Goal: Task Accomplishment & Management: Use online tool/utility

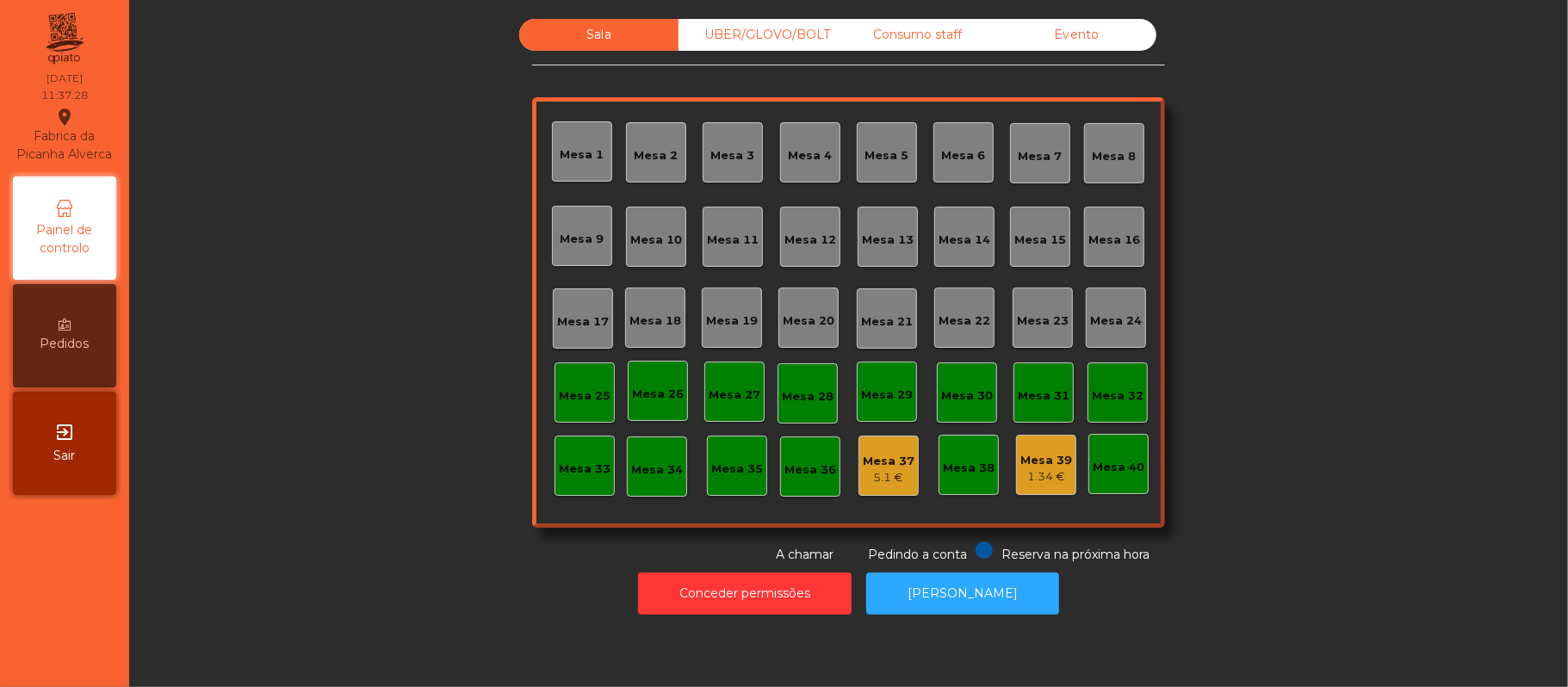
click at [919, 31] on div "Consumo staff" at bounding box center [918, 35] width 159 height 32
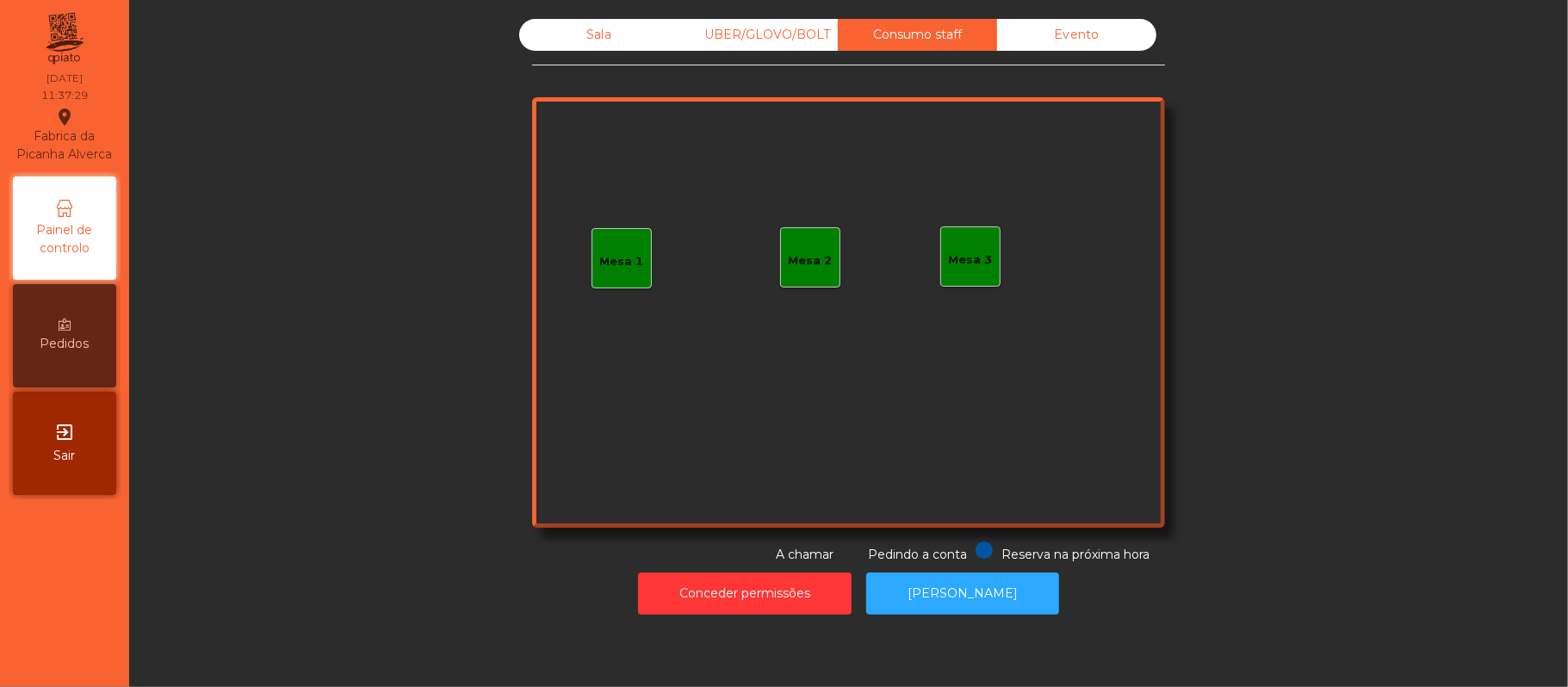
click at [961, 260] on div "Mesa 3" at bounding box center [971, 260] width 44 height 17
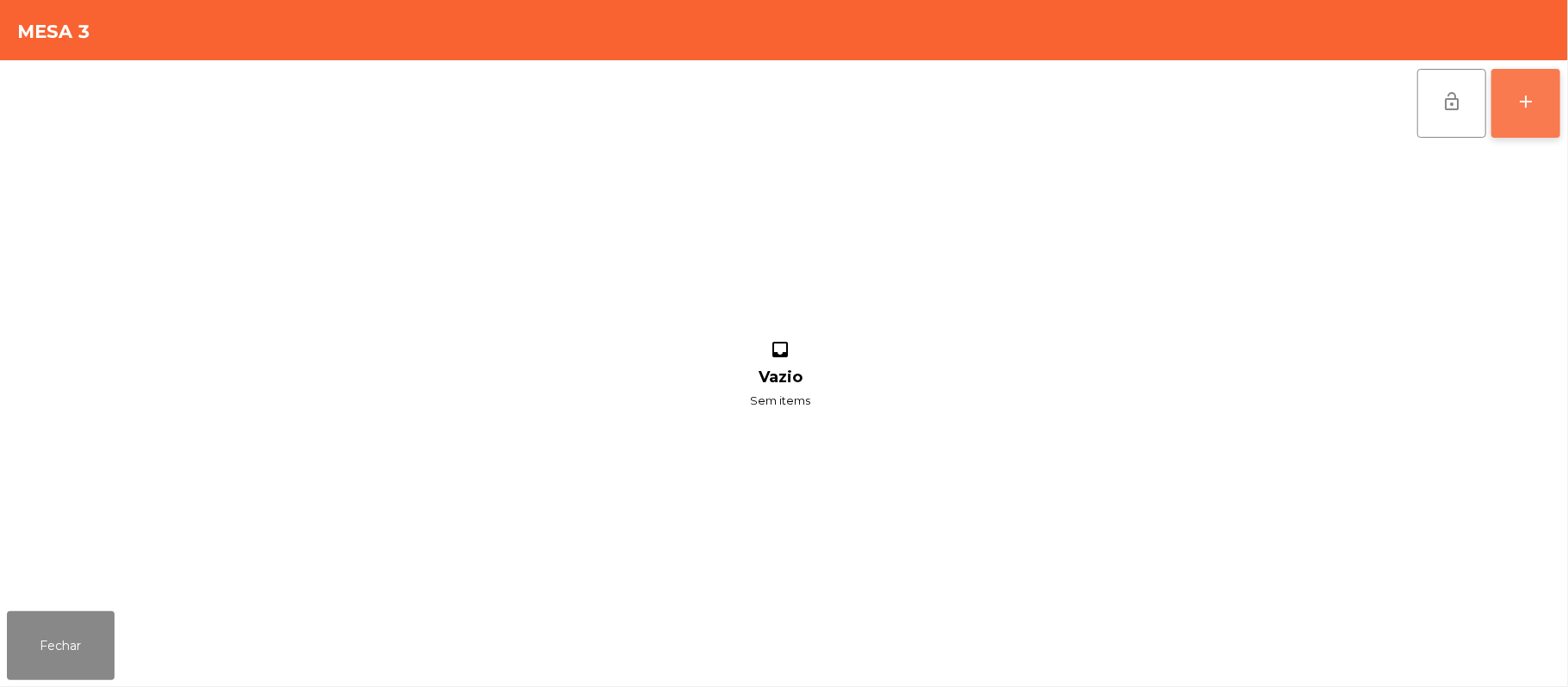
click at [1523, 94] on div "add" at bounding box center [1525, 101] width 21 height 21
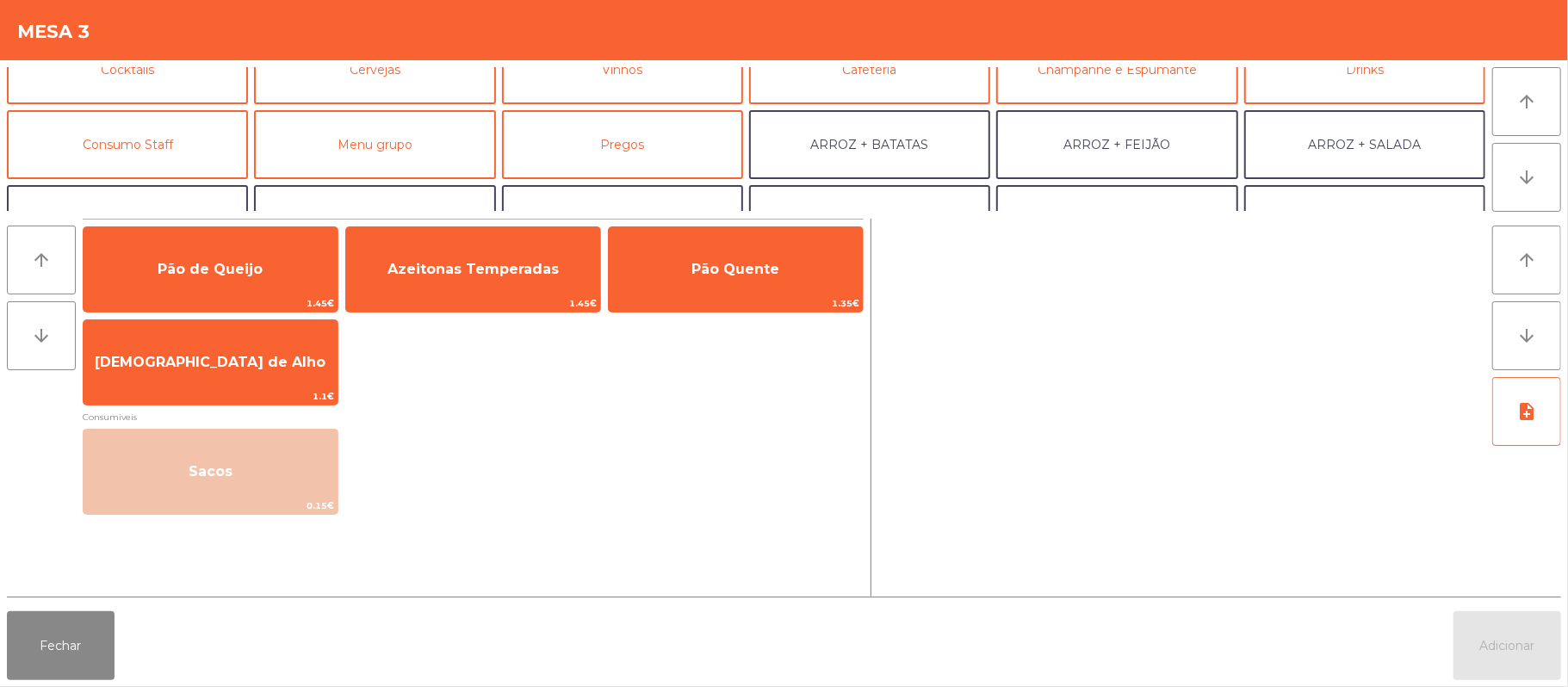
scroll to position [142, 0]
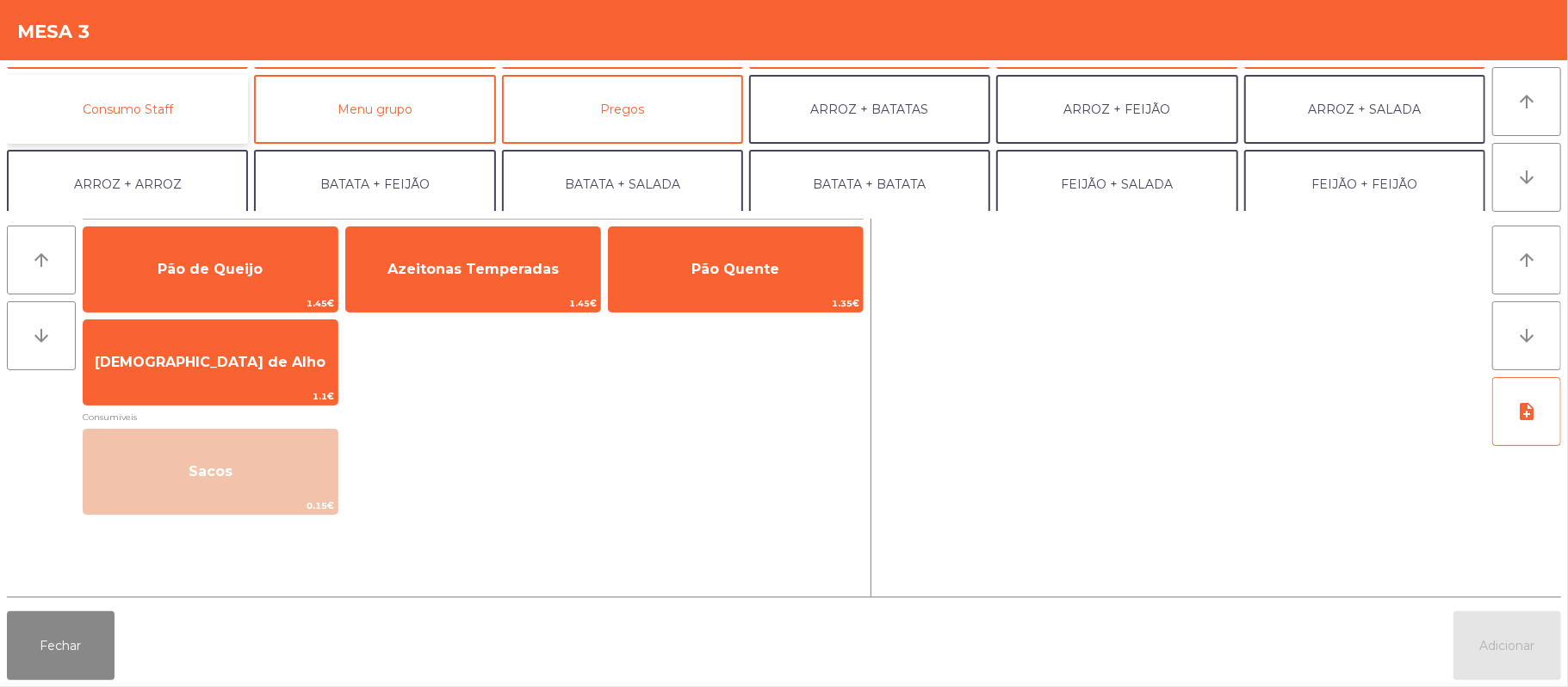
click at [180, 115] on button "Consumo Staff" at bounding box center [127, 109] width 241 height 69
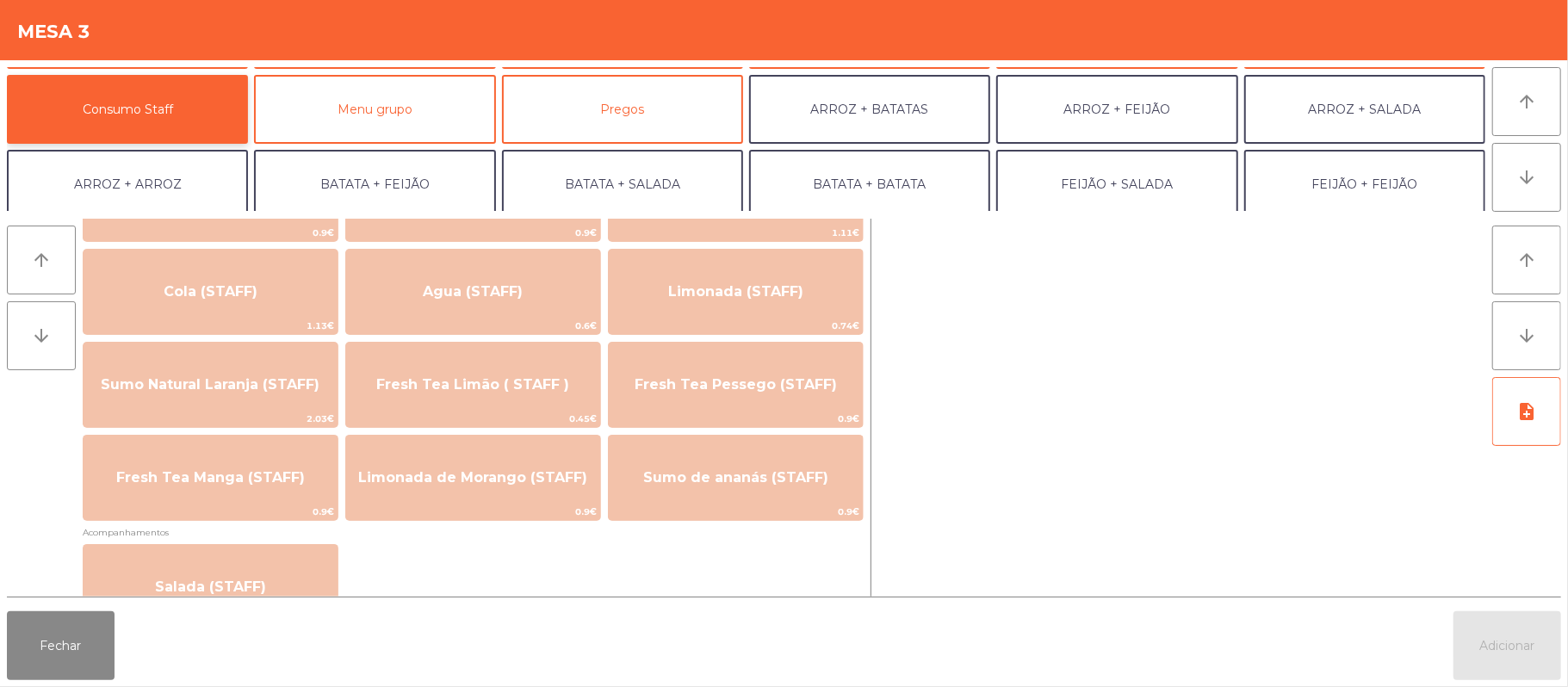
scroll to position [353, 0]
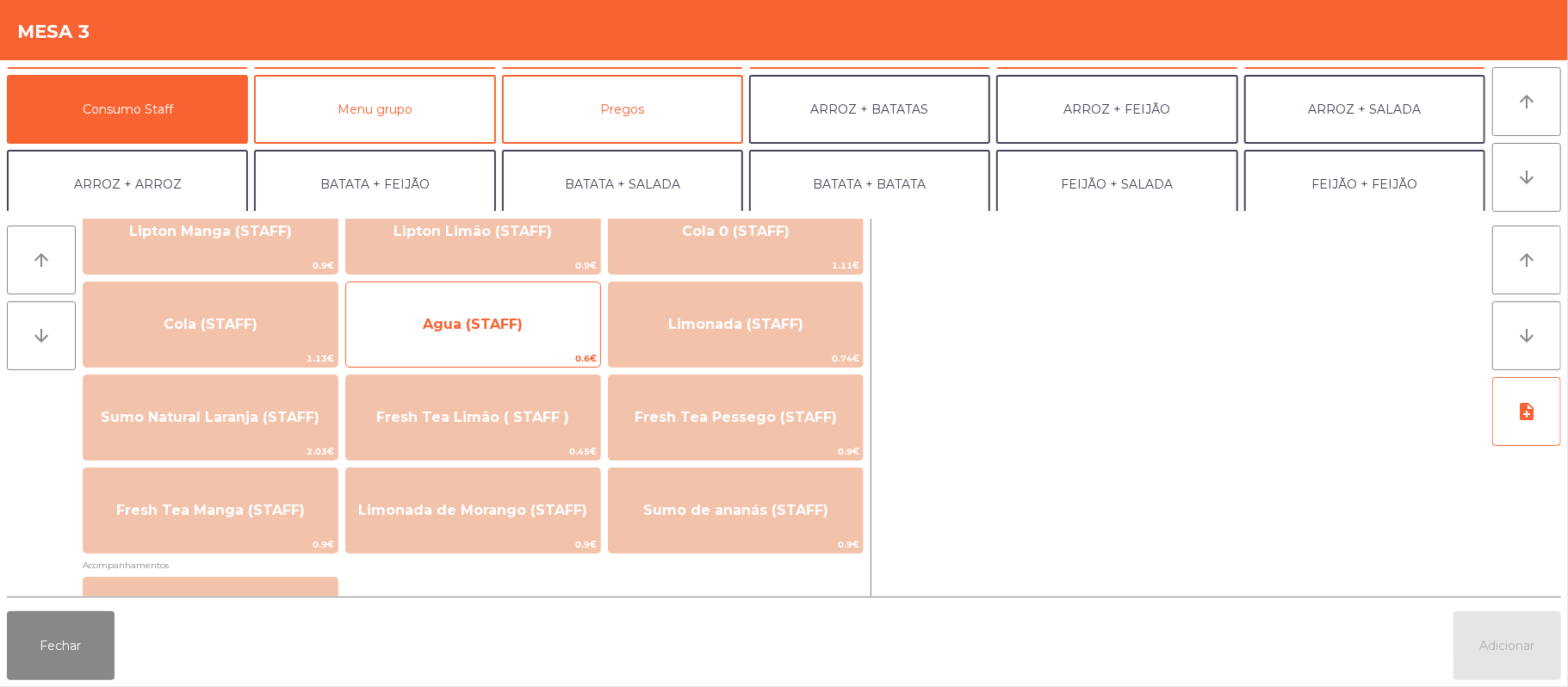
click at [514, 344] on span "Agua (STAFF)" at bounding box center [473, 324] width 254 height 46
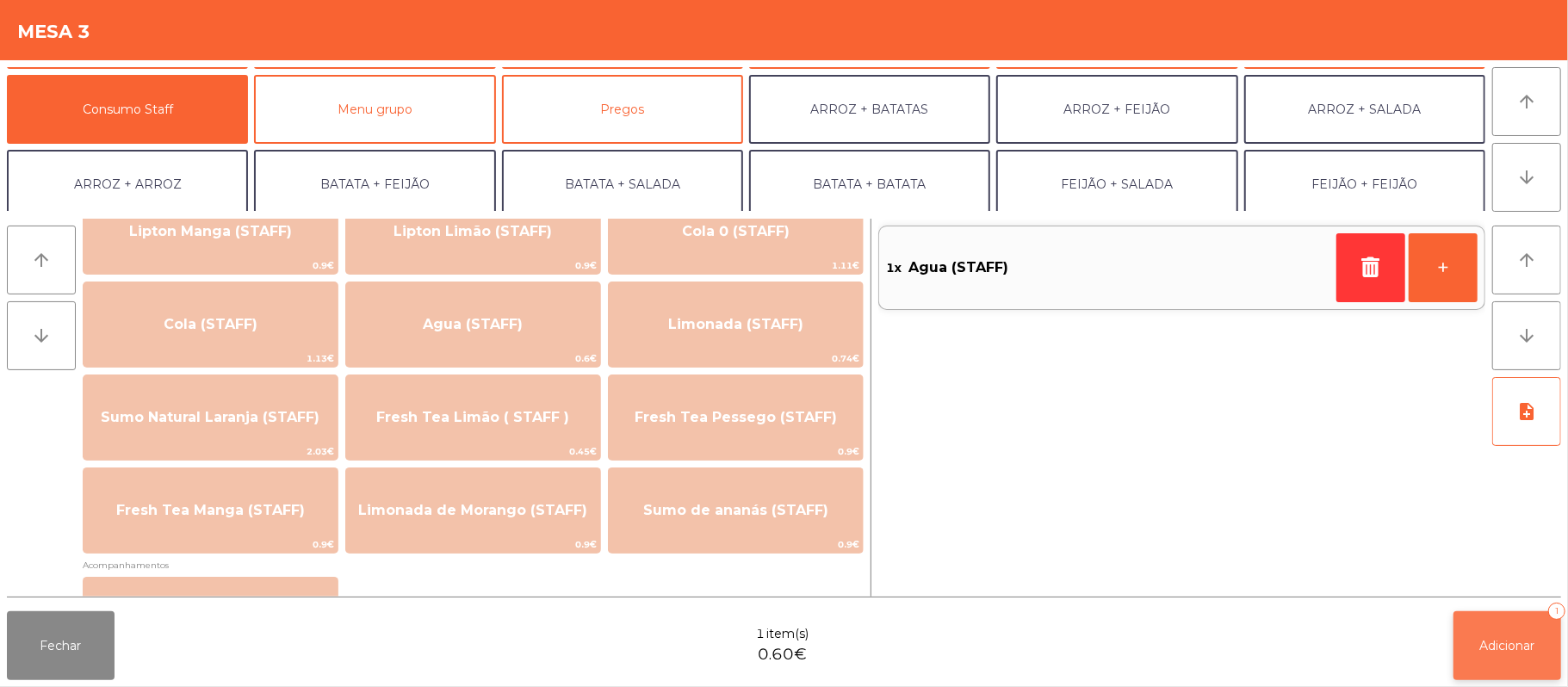
click at [1495, 638] on span "Adicionar" at bounding box center [1507, 645] width 55 height 15
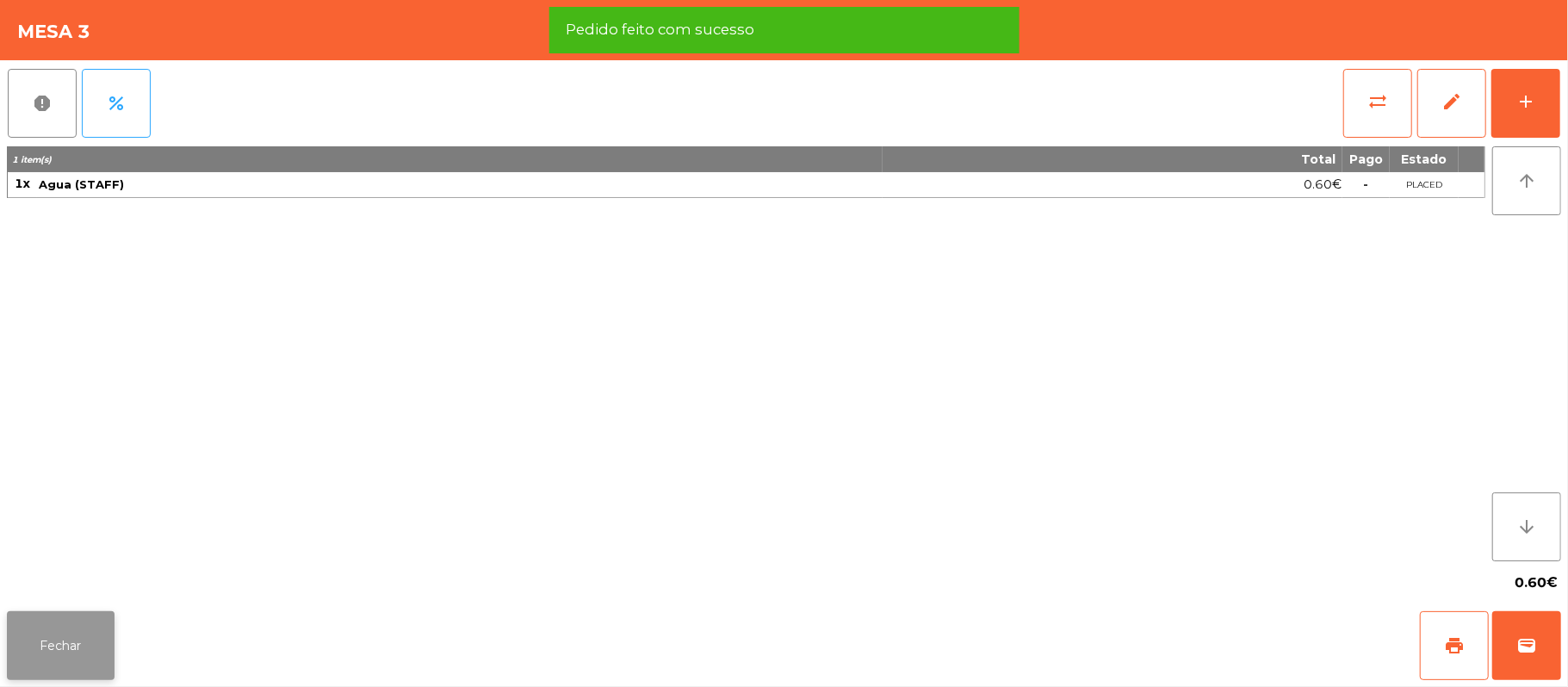
click at [53, 621] on button "Fechar" at bounding box center [61, 645] width 108 height 69
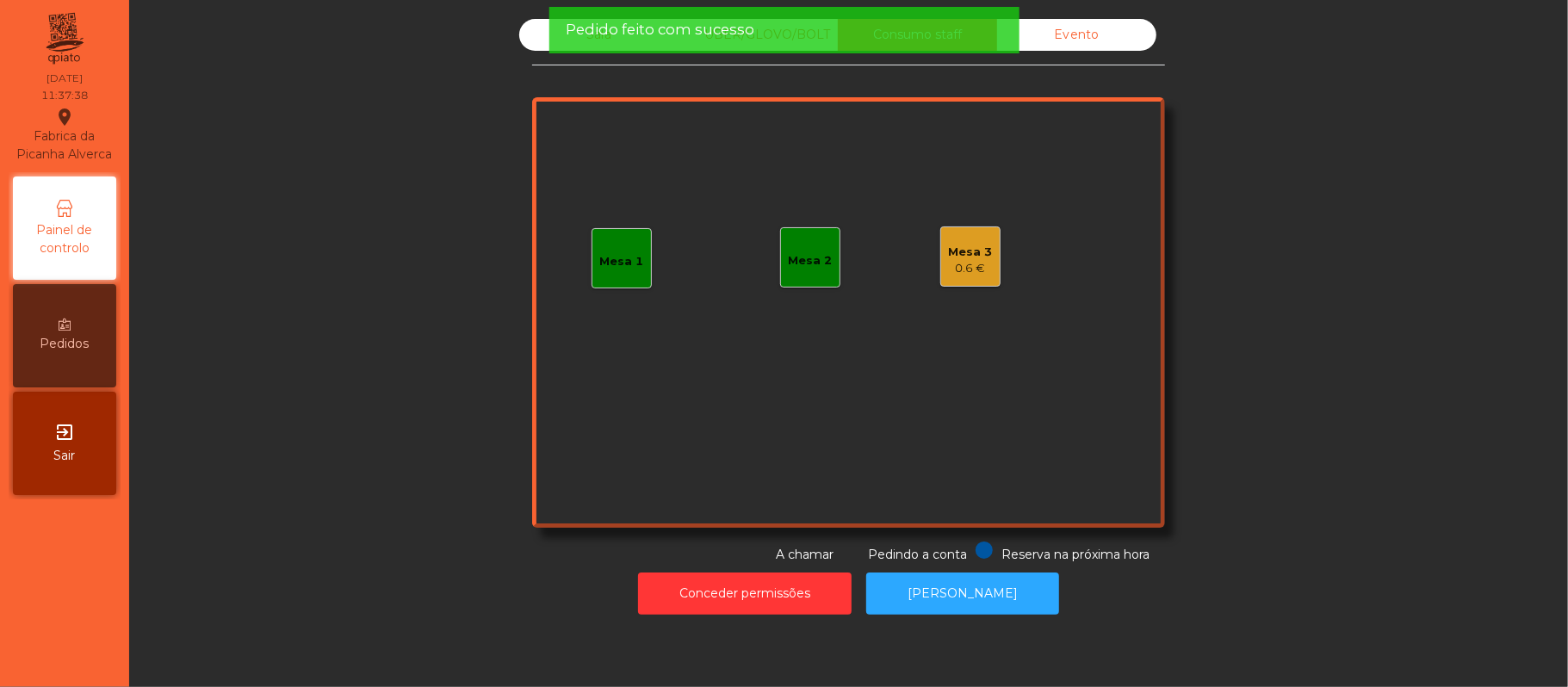
click at [575, 49] on div "Pedido feito com sucesso" at bounding box center [783, 29] width 470 height 46
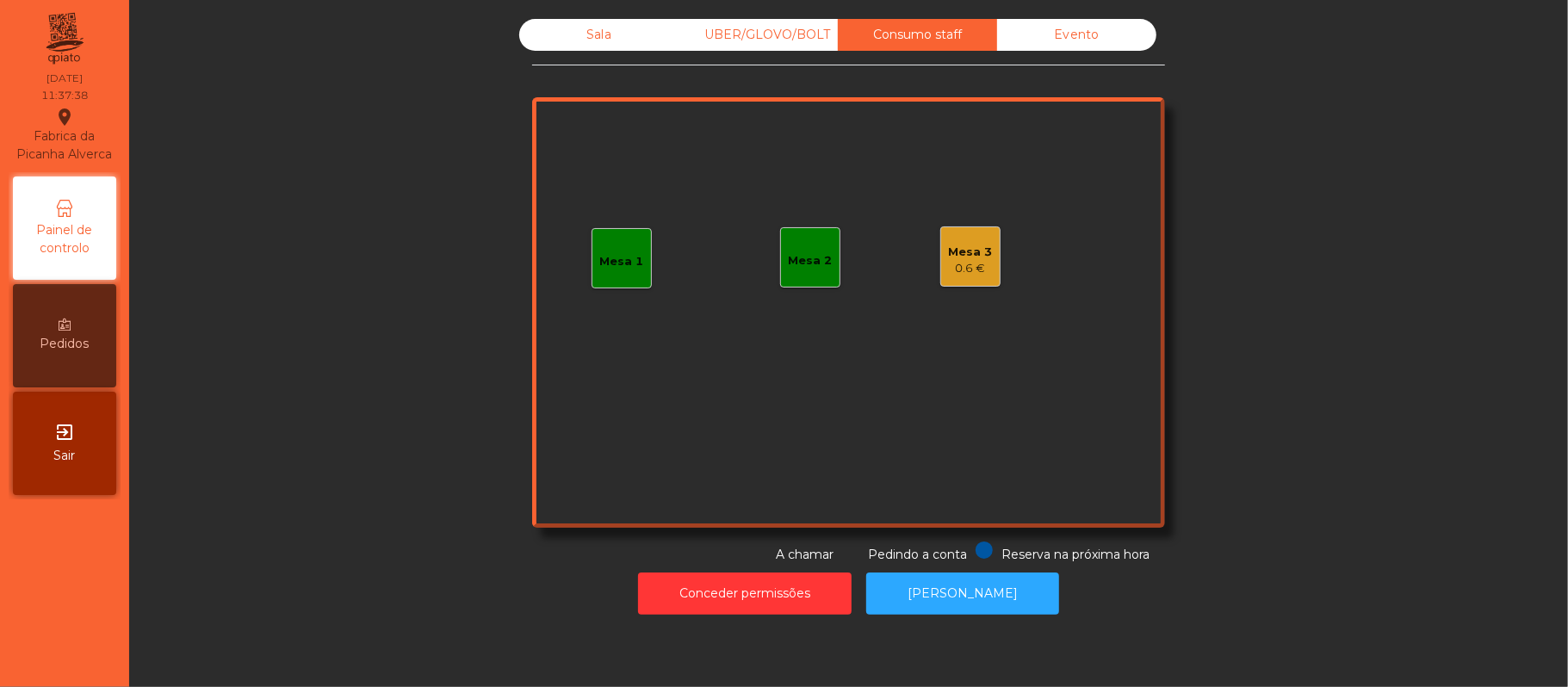
click at [583, 29] on div "Sala" at bounding box center [598, 35] width 159 height 32
